Goal: Task Accomplishment & Management: Manage account settings

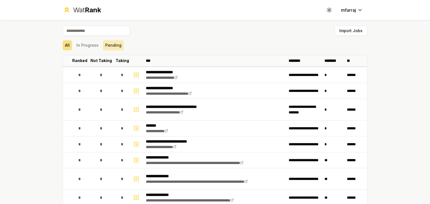
click at [108, 46] on button "Pending" at bounding box center [113, 45] width 21 height 10
click at [92, 46] on button "In Progress" at bounding box center [87, 45] width 27 height 10
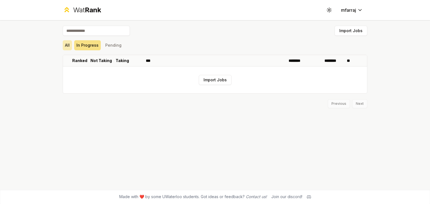
click at [68, 44] on button "All" at bounding box center [67, 45] width 9 height 10
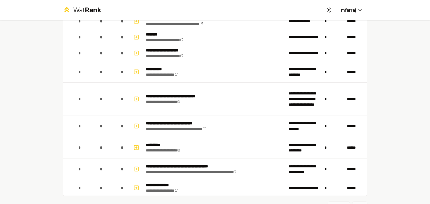
scroll to position [710, 0]
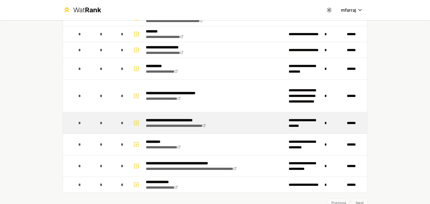
click at [202, 118] on p "**********" at bounding box center [184, 121] width 77 height 6
click at [134, 120] on icon "button" at bounding box center [137, 123] width 6 height 7
select select
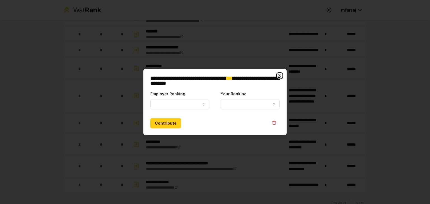
click at [280, 74] on icon "button" at bounding box center [279, 76] width 4 height 4
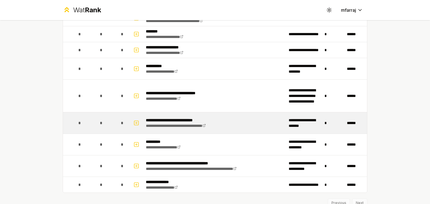
click at [110, 120] on td "*" at bounding box center [101, 123] width 27 height 21
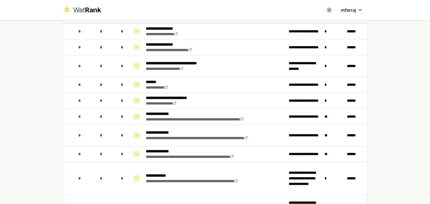
scroll to position [0, 0]
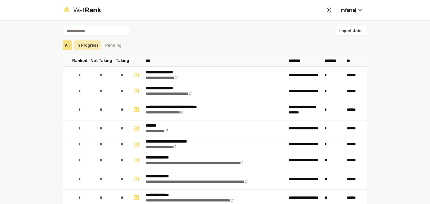
click at [90, 47] on button "In Progress" at bounding box center [87, 45] width 27 height 10
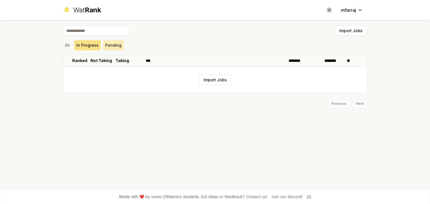
click at [115, 48] on button "Pending" at bounding box center [113, 45] width 21 height 10
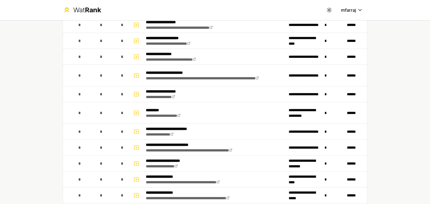
scroll to position [524, 0]
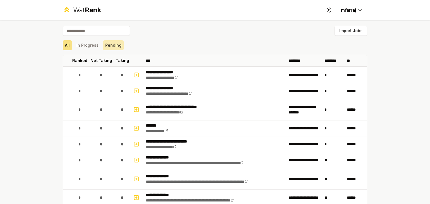
click at [112, 47] on button "Pending" at bounding box center [113, 45] width 21 height 10
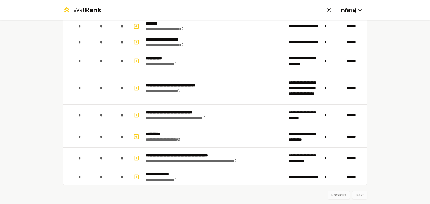
scroll to position [730, 0]
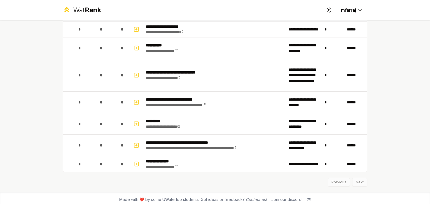
click at [358, 181] on div "Previous Next" at bounding box center [215, 179] width 305 height 15
click at [356, 178] on div "Previous Next" at bounding box center [215, 179] width 305 height 15
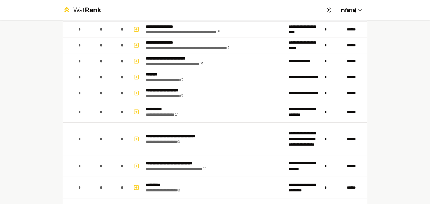
scroll to position [665, 0]
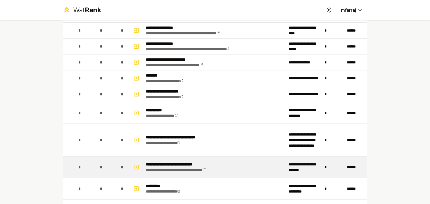
click at [170, 162] on p "**********" at bounding box center [184, 165] width 77 height 6
click at [134, 164] on icon "button" at bounding box center [137, 167] width 6 height 7
select select
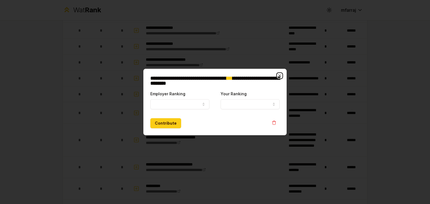
click at [281, 75] on icon "button" at bounding box center [279, 76] width 4 height 4
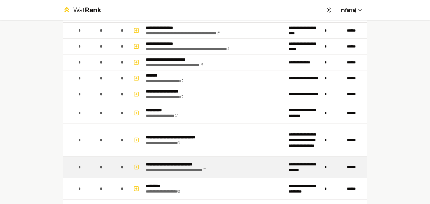
click at [100, 165] on span "*" at bounding box center [101, 168] width 3 height 6
click at [74, 162] on div "*" at bounding box center [79, 167] width 11 height 11
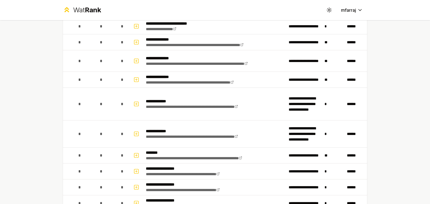
scroll to position [0, 0]
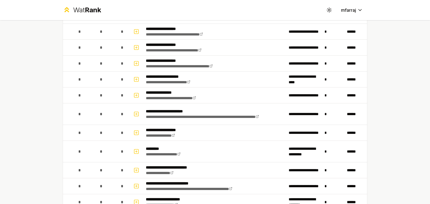
scroll to position [81, 0]
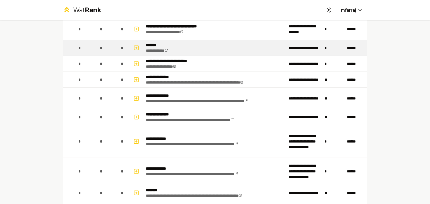
click at [209, 49] on td "**********" at bounding box center [215, 48] width 143 height 16
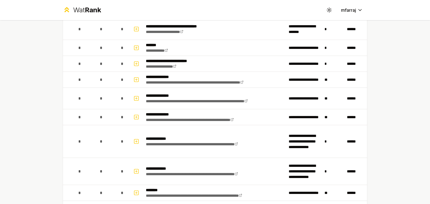
scroll to position [0, 0]
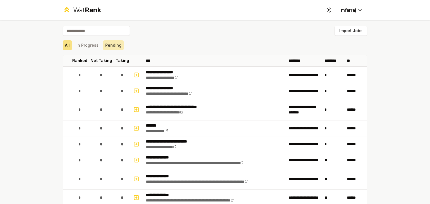
click at [110, 41] on button "Pending" at bounding box center [113, 45] width 21 height 10
click at [92, 45] on button "In Progress" at bounding box center [87, 45] width 27 height 10
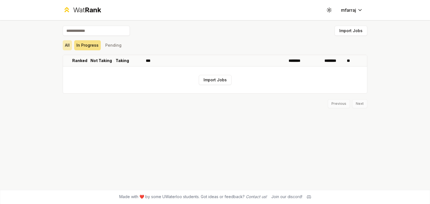
click at [72, 43] on button "All" at bounding box center [67, 45] width 9 height 10
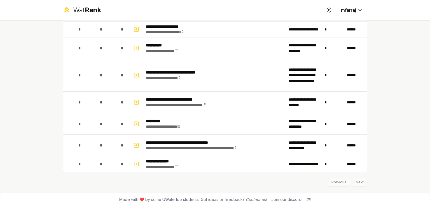
scroll to position [716, 0]
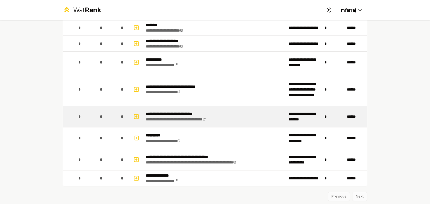
click at [118, 123] on td "*" at bounding box center [122, 116] width 16 height 21
click at [134, 116] on icon "button" at bounding box center [137, 116] width 6 height 7
select select
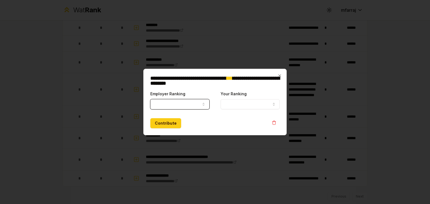
click at [202, 105] on icon "button" at bounding box center [203, 104] width 4 height 4
click at [282, 77] on icon "button" at bounding box center [279, 76] width 4 height 4
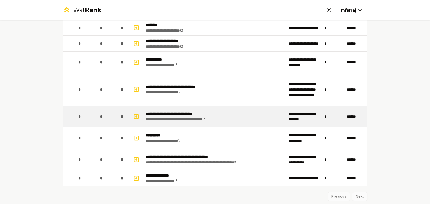
click at [159, 111] on p "**********" at bounding box center [184, 114] width 77 height 6
click at [237, 120] on td "**********" at bounding box center [215, 116] width 143 height 21
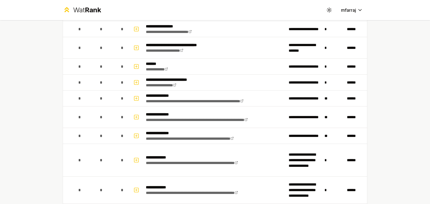
scroll to position [0, 0]
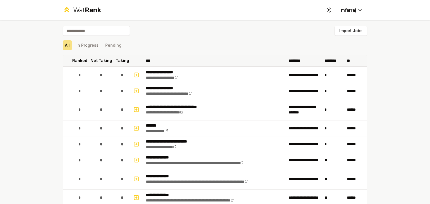
click at [119, 60] on p "Taking" at bounding box center [122, 61] width 13 height 6
click at [119, 61] on p "Taking" at bounding box center [119, 61] width 13 height 6
click at [106, 62] on p "Not Taking" at bounding box center [101, 61] width 22 height 6
click at [99, 61] on p "Not Taking" at bounding box center [98, 60] width 17 height 11
click at [76, 60] on p "Ranked" at bounding box center [79, 61] width 15 height 6
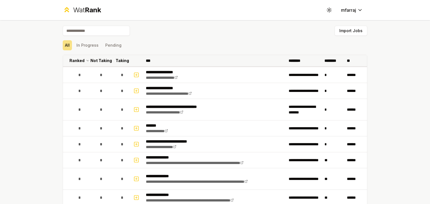
click at [76, 60] on p "Ranked" at bounding box center [76, 61] width 15 height 6
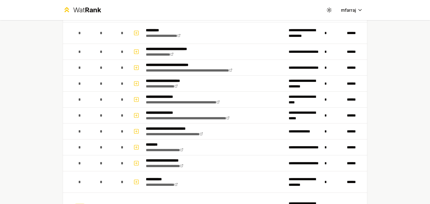
scroll to position [730, 0]
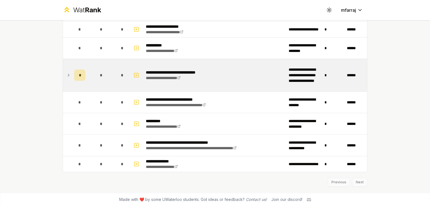
click at [76, 76] on div "*" at bounding box center [79, 75] width 11 height 11
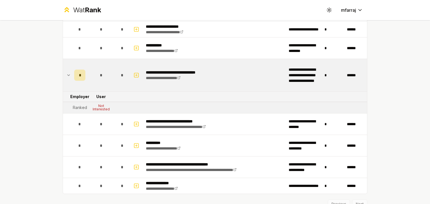
click at [100, 106] on div "Not Interested" at bounding box center [101, 107] width 22 height 7
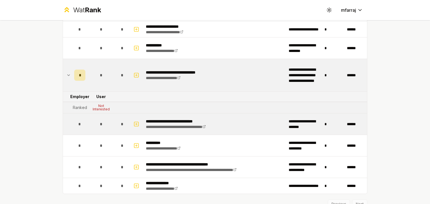
click at [193, 121] on div "**********" at bounding box center [184, 124] width 77 height 11
click at [134, 121] on icon "button" at bounding box center [137, 124] width 6 height 7
select select
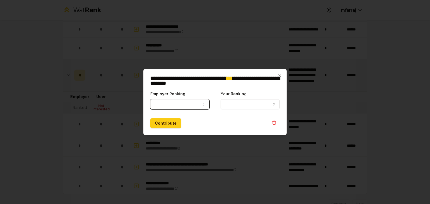
click at [203, 104] on icon "button" at bounding box center [203, 104] width 4 height 4
click at [205, 104] on icon "button" at bounding box center [203, 104] width 4 height 4
select select "*****"
click at [276, 107] on button "Your Ranking" at bounding box center [250, 104] width 59 height 10
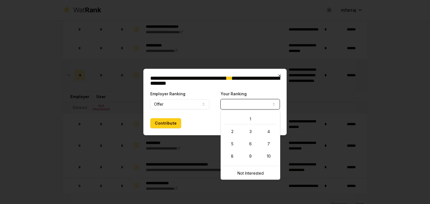
click at [280, 75] on icon "button" at bounding box center [279, 76] width 4 height 4
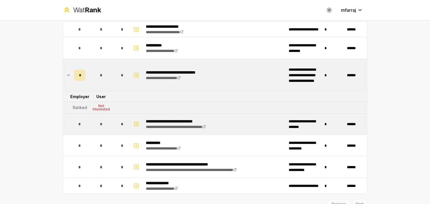
click at [255, 118] on td "**********" at bounding box center [215, 124] width 143 height 21
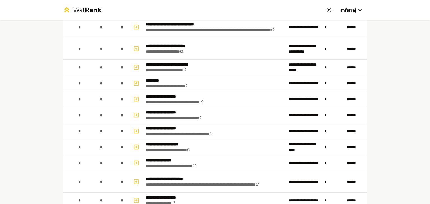
scroll to position [0, 0]
